Goal: Task Accomplishment & Management: Manage account settings

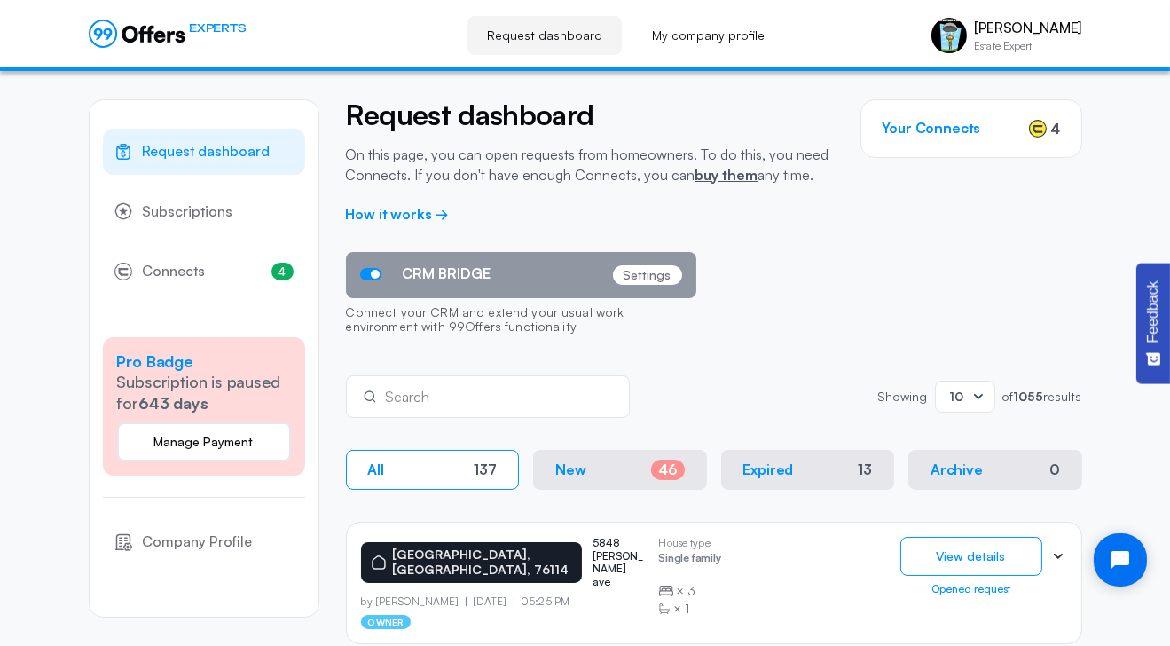
click at [595, 477] on button "New 46" at bounding box center [620, 470] width 174 height 40
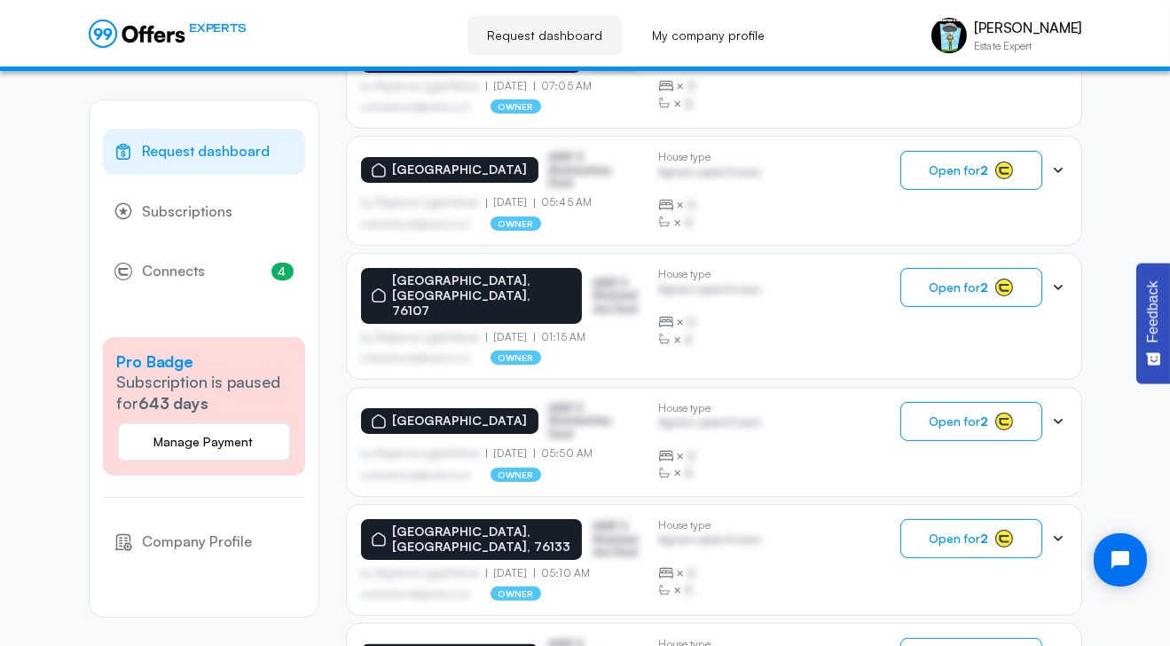
scroll to position [710, 0]
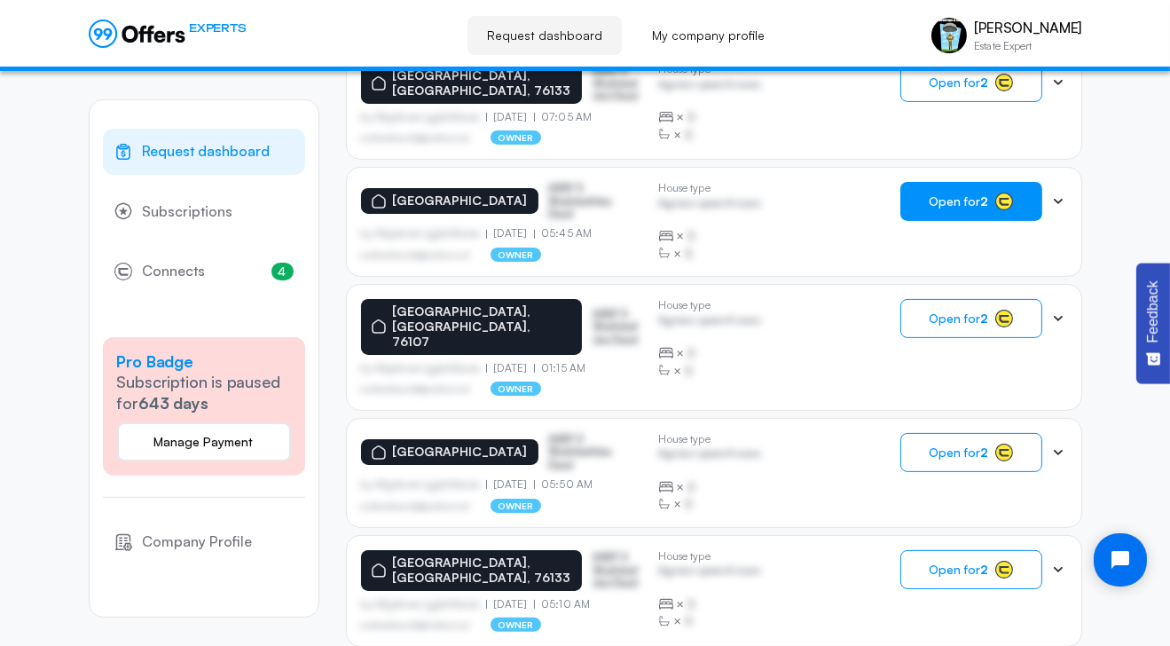
click at [974, 187] on button "Open for 2" at bounding box center [971, 201] width 142 height 39
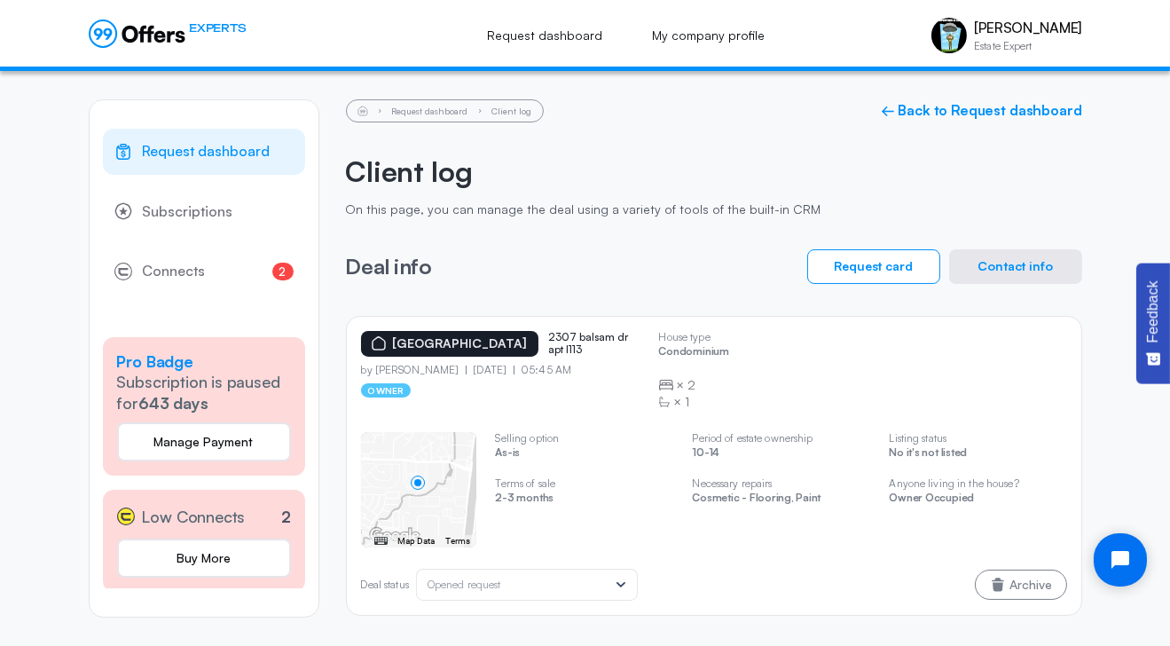
click at [1047, 258] on button "Contact info" at bounding box center [1015, 266] width 133 height 35
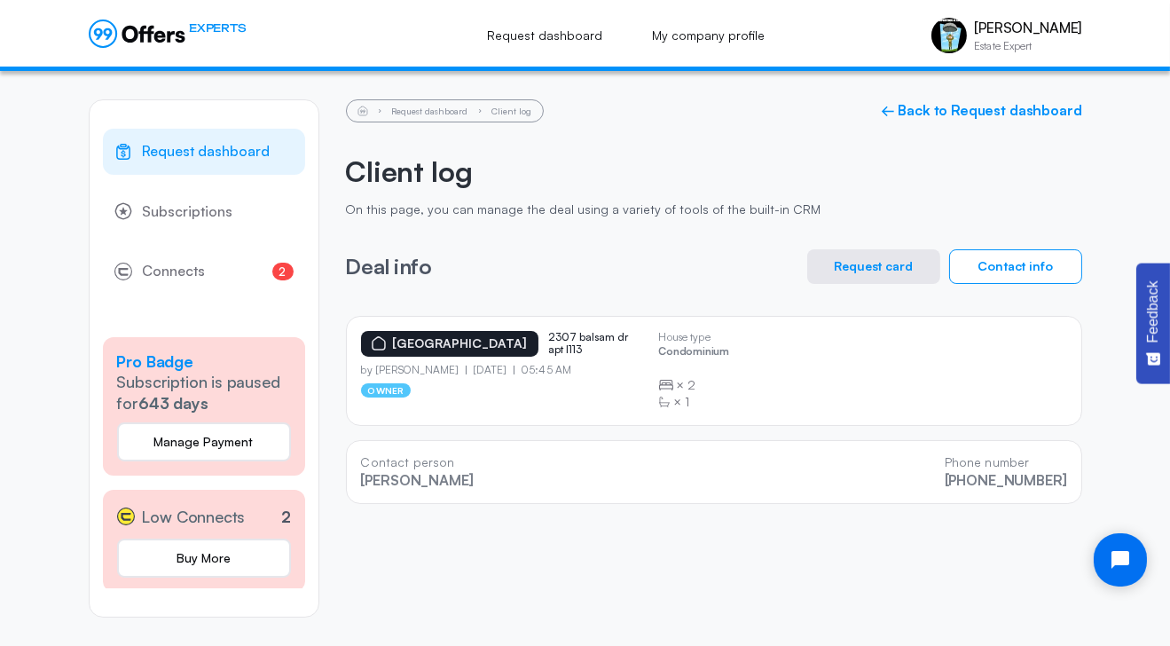
click at [870, 269] on button "Request card" at bounding box center [873, 266] width 133 height 35
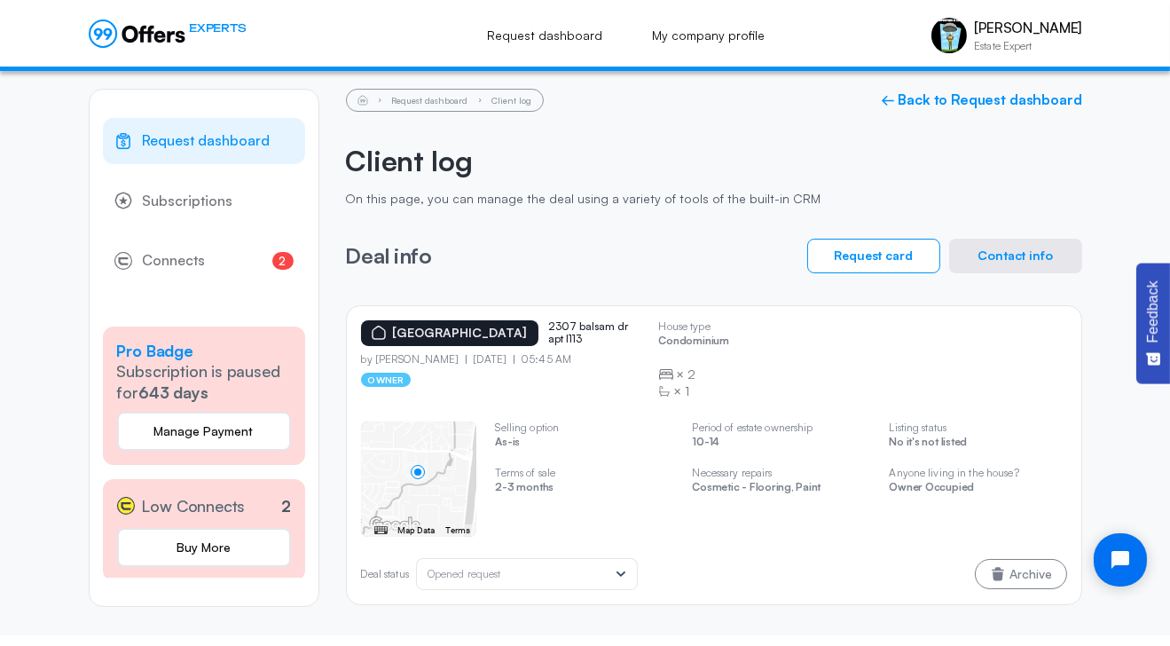
scroll to position [17, 0]
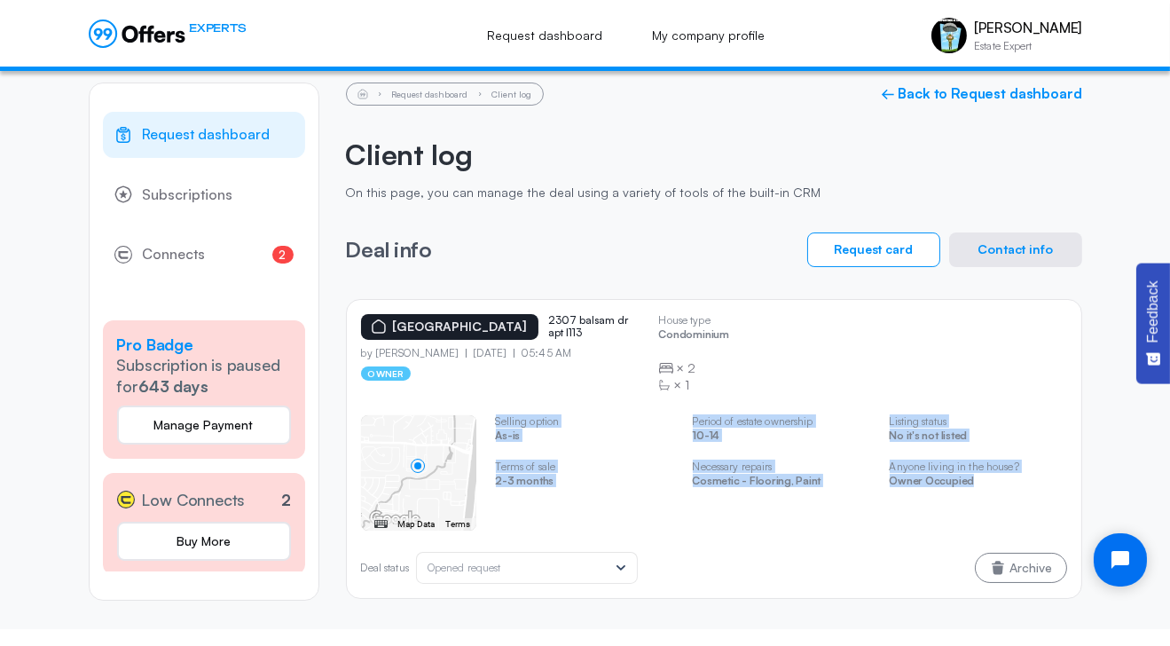
drag, startPoint x: 971, startPoint y: 496, endPoint x: 496, endPoint y: 406, distance: 483.7
click at [496, 406] on div "House type Condominium × 2 × 1 ← Move left → Move right ↑ Move up ↓ Move down +…" at bounding box center [714, 489] width 706 height 190
click at [1043, 242] on button "Contact info" at bounding box center [1015, 249] width 133 height 35
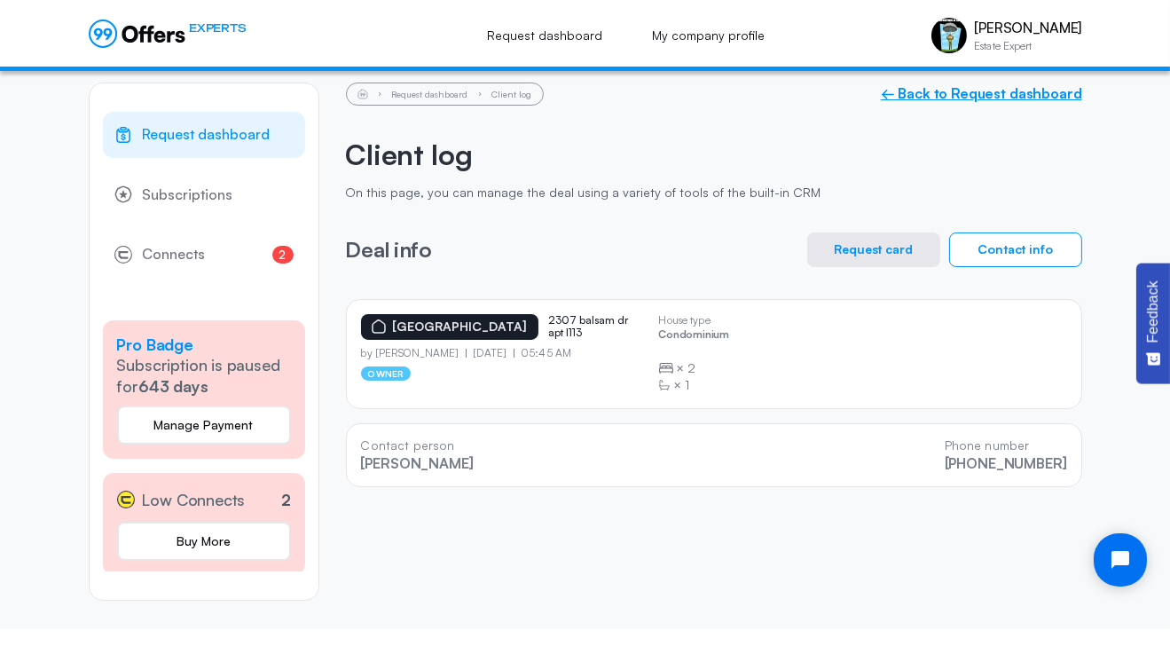
click at [905, 91] on link "← Back to Request dashboard" at bounding box center [981, 93] width 201 height 17
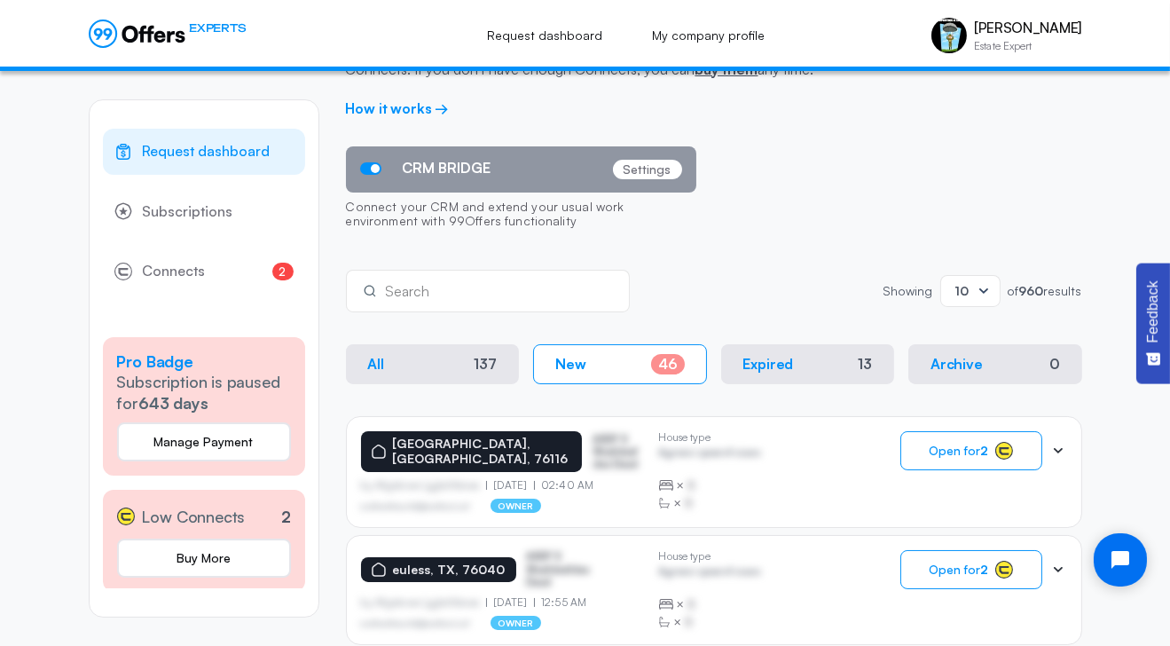
scroll to position [266, 0]
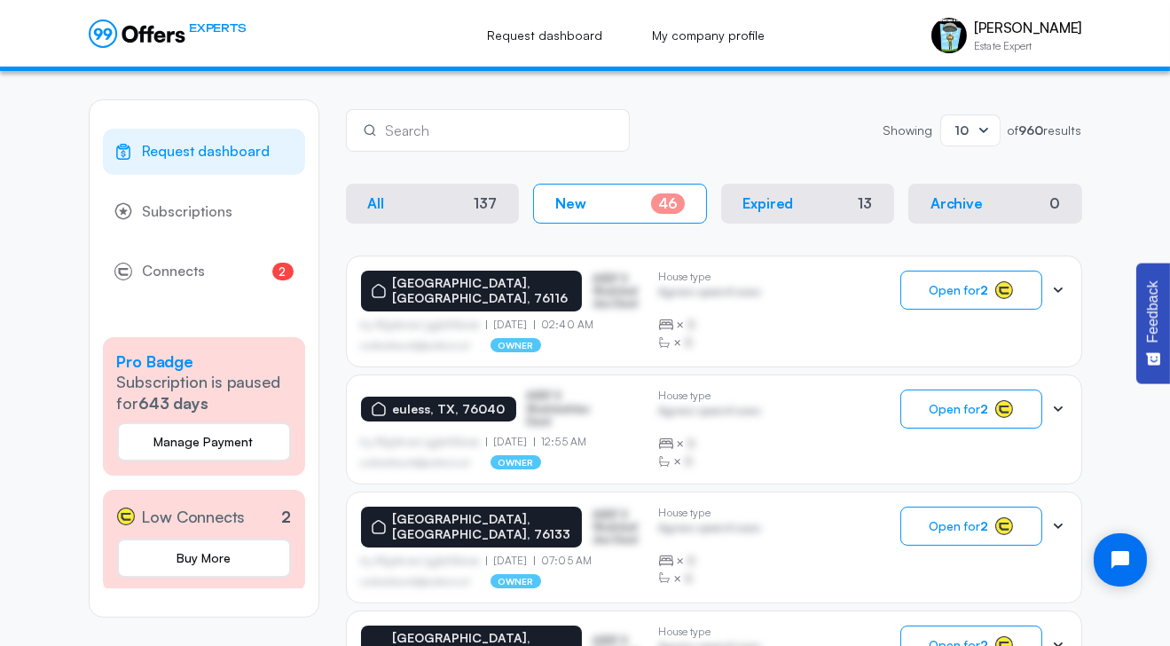
click at [469, 223] on button "All 137" at bounding box center [433, 204] width 174 height 40
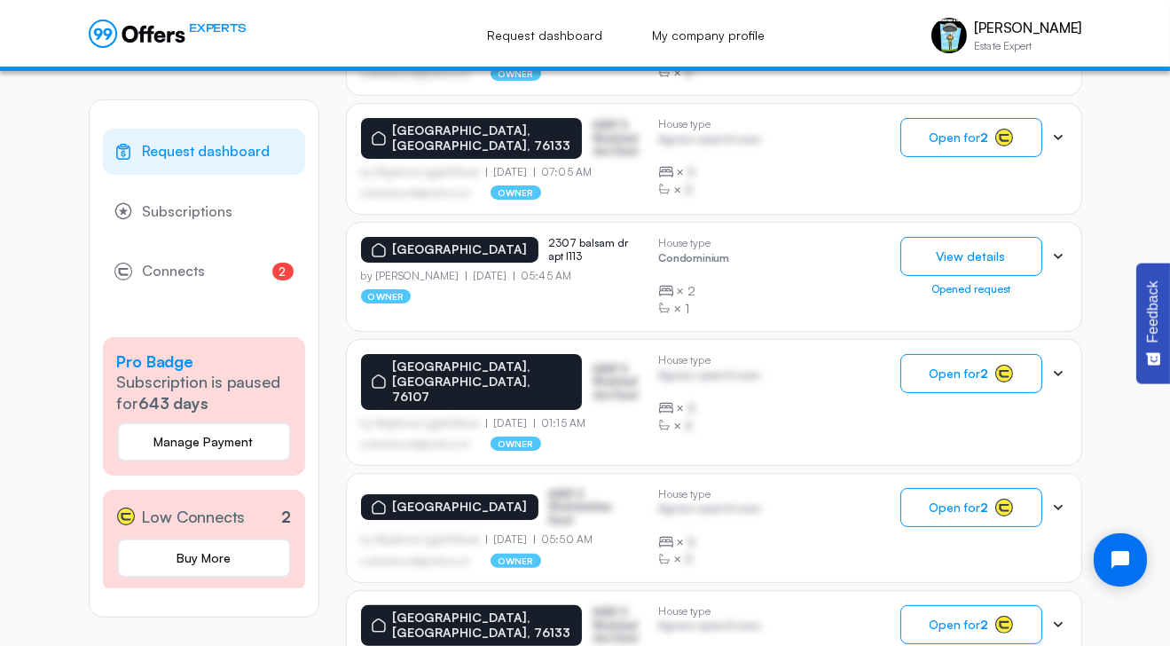
scroll to position [798, 0]
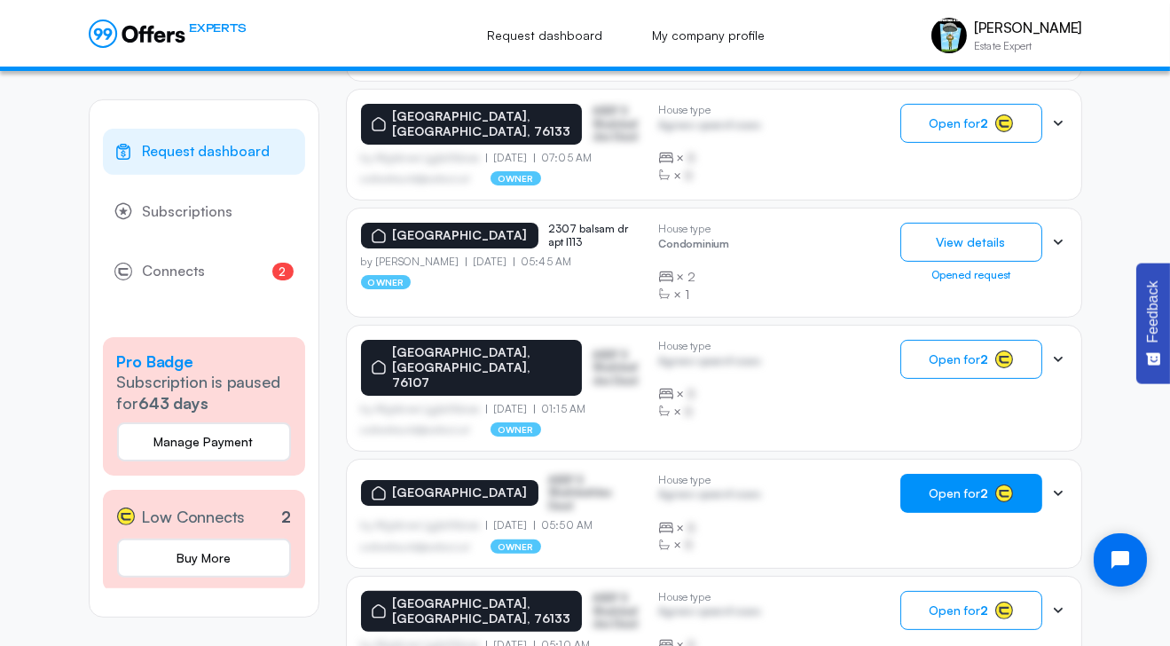
click at [945, 486] on span "Open for 2" at bounding box center [958, 493] width 59 height 14
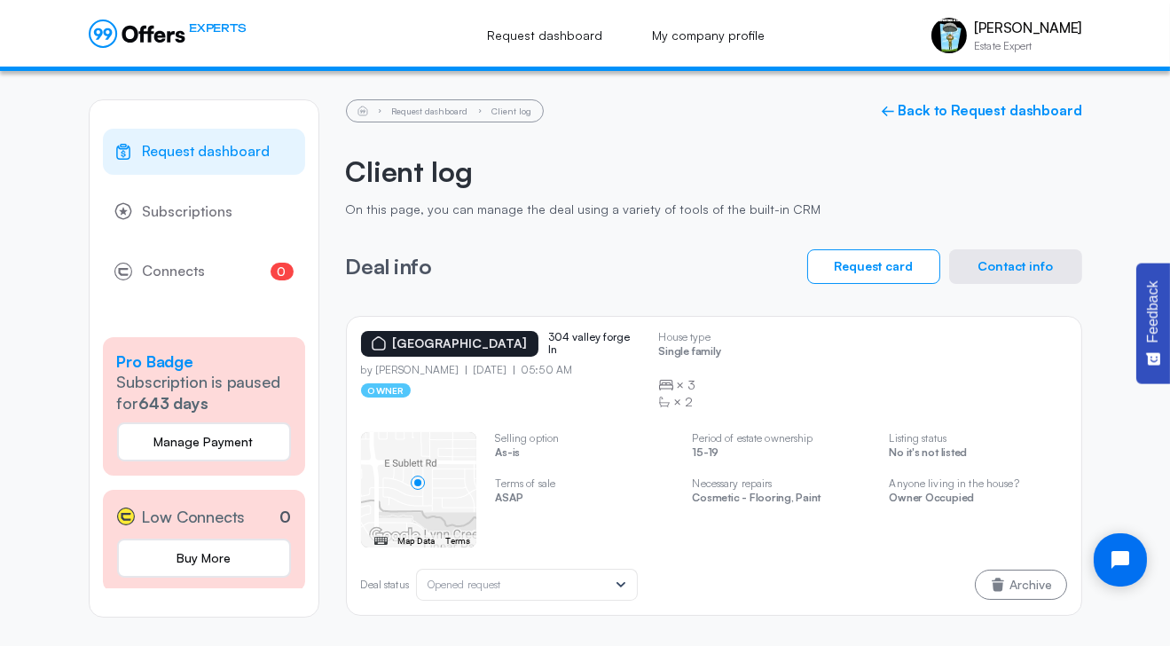
click at [1015, 272] on button "Contact info" at bounding box center [1015, 266] width 133 height 35
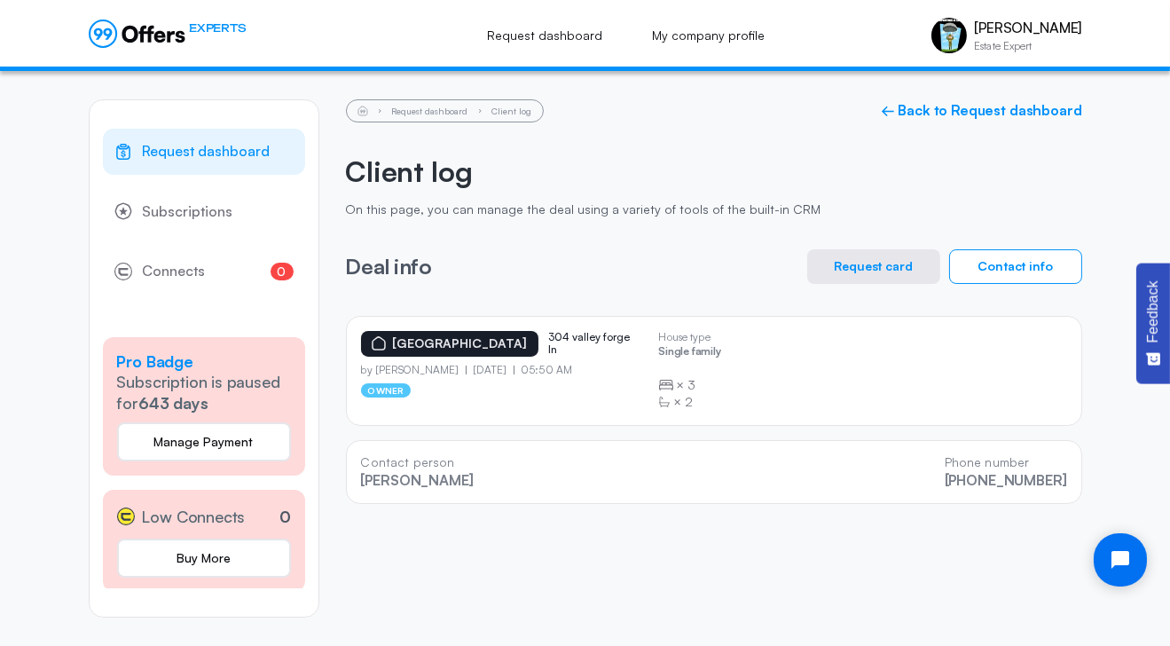
click at [898, 268] on button "Request card" at bounding box center [873, 266] width 133 height 35
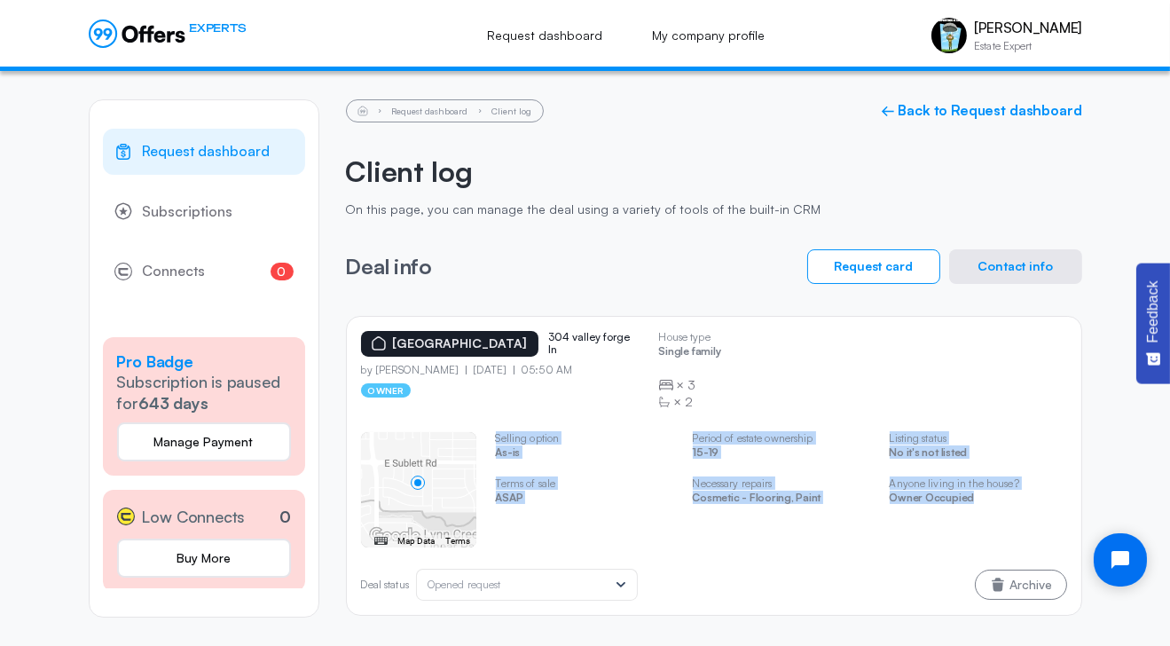
drag, startPoint x: 987, startPoint y: 505, endPoint x: 493, endPoint y: 436, distance: 498.7
click at [493, 436] on div "← Move left → Move right ↑ Move up ↓ Move down + Zoom in - Zoom out Home Jump l…" at bounding box center [714, 489] width 706 height 115
copy swiper-container "← Move left → Move right ↑ Move up ↓ Move down + Zoom in - Zoom out Home Jump l…"
